Goal: Information Seeking & Learning: Learn about a topic

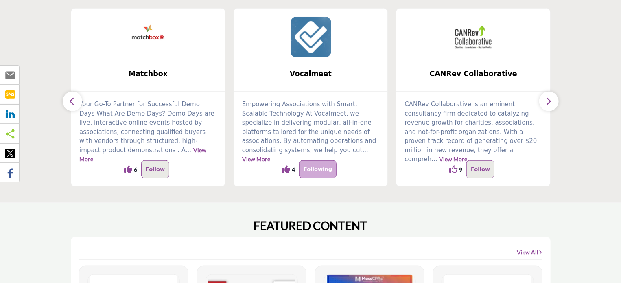
scroll to position [251, 0]
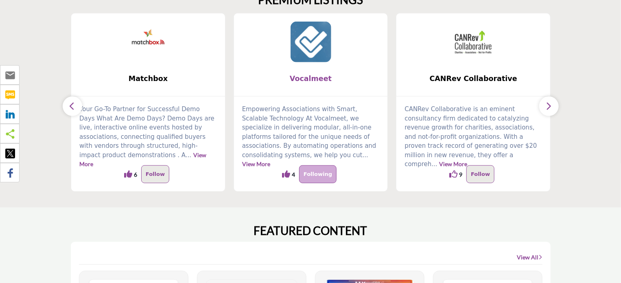
click at [315, 80] on span "Vocalmeet" at bounding box center [310, 78] width 129 height 11
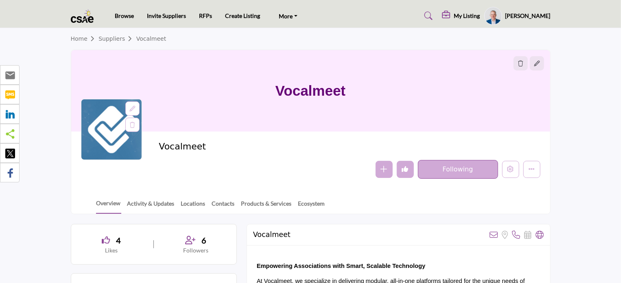
scroll to position [31, 0]
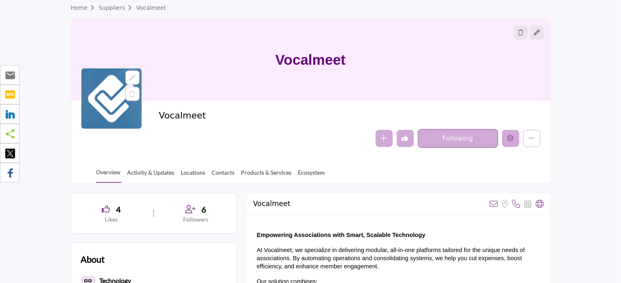
click at [506, 142] on button "Edit company" at bounding box center [510, 138] width 17 height 17
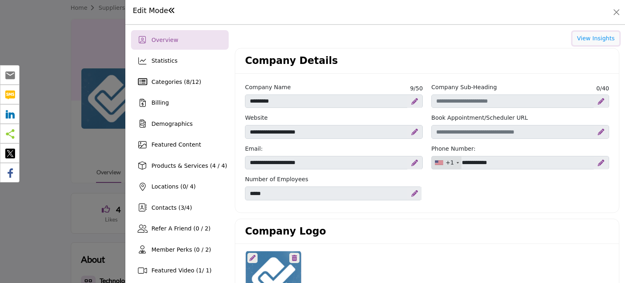
click at [596, 38] on button "View Insights" at bounding box center [596, 39] width 47 height 14
click at [619, 11] on button "Close" at bounding box center [616, 12] width 11 height 11
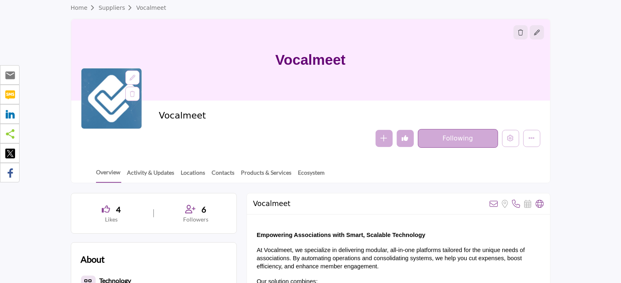
click at [86, 8] on link "Home" at bounding box center [85, 7] width 28 height 7
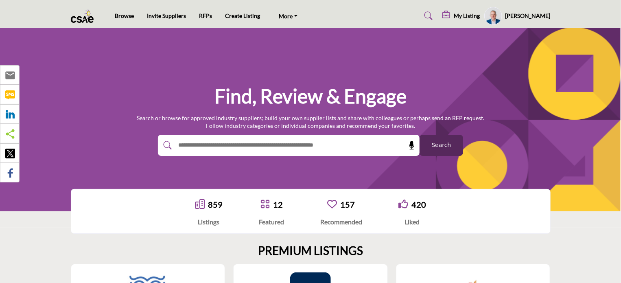
drag, startPoint x: 0, startPoint y: 0, endPoint x: 212, endPoint y: 141, distance: 254.3
click at [212, 141] on input "text" at bounding box center [271, 145] width 194 height 12
type input "*******"
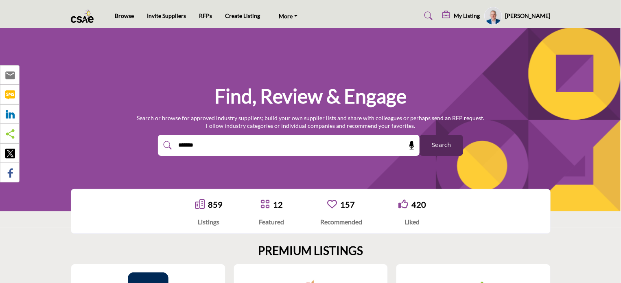
click at [430, 145] on button "Search" at bounding box center [442, 145] width 44 height 21
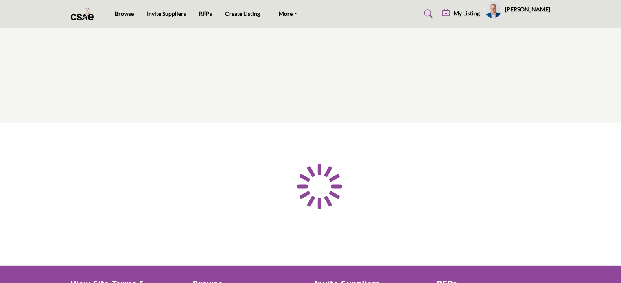
type input "*******"
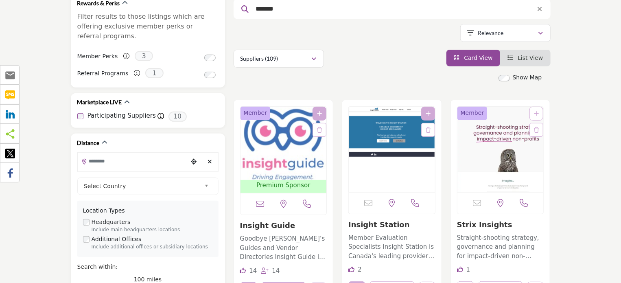
scroll to position [118, 0]
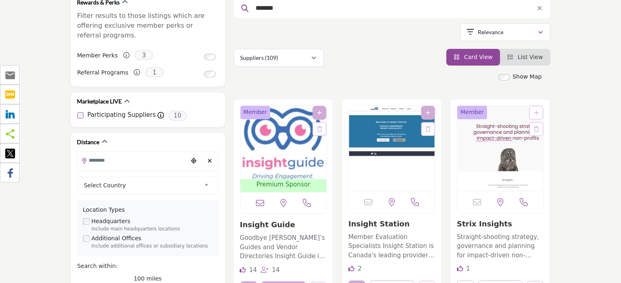
click at [261, 236] on p "Goodbye Buyer’s Guides and Vendor Directories Insight Guide is a business marke…" at bounding box center [283, 247] width 87 height 28
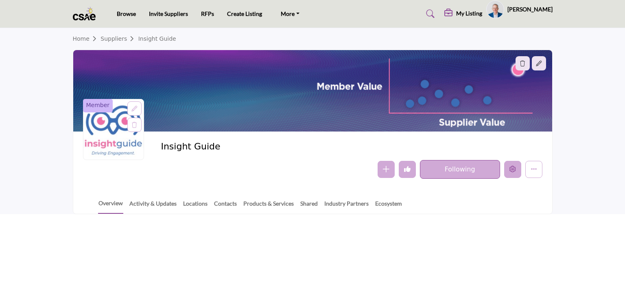
click at [513, 172] on icon "Edit company" at bounding box center [513, 169] width 7 height 7
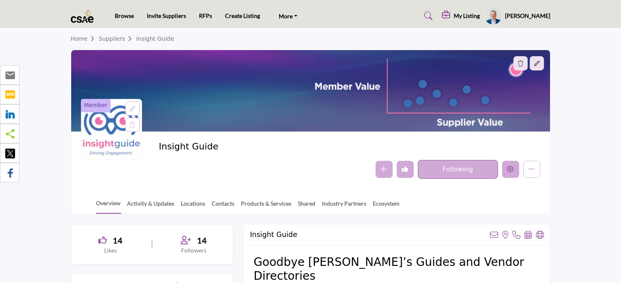
click at [514, 171] on icon "Edit company" at bounding box center [511, 169] width 7 height 7
click at [508, 170] on icon "Edit company" at bounding box center [511, 169] width 7 height 7
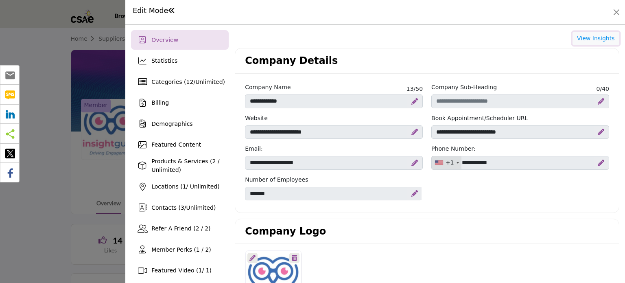
click at [600, 36] on button "View Insights" at bounding box center [596, 39] width 47 height 14
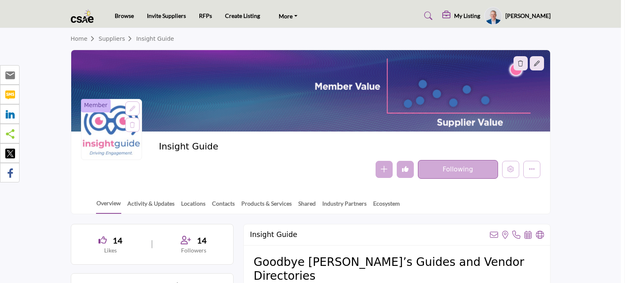
click at [32, 31] on div at bounding box center [312, 141] width 625 height 283
